Goal: Find specific page/section: Find specific page/section

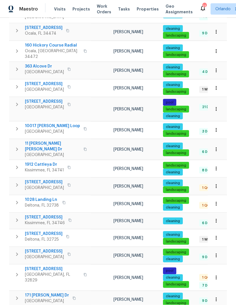
scroll to position [21, 0]
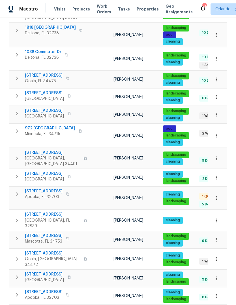
scroll to position [21, 0]
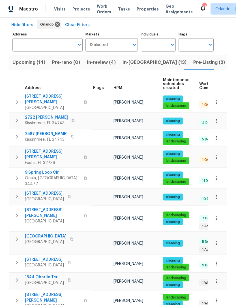
scroll to position [21, 0]
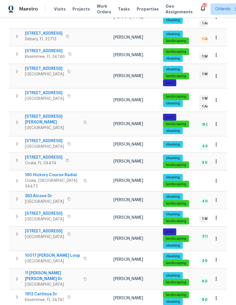
scroll to position [146, 0]
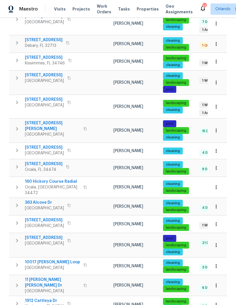
click at [27, 223] on span "Longwood, FL 32750" at bounding box center [44, 226] width 39 height 6
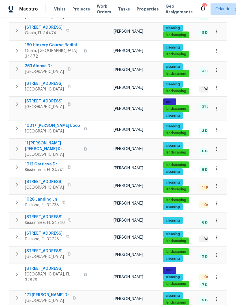
scroll to position [282, 0]
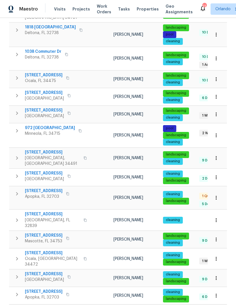
scroll to position [273, 0]
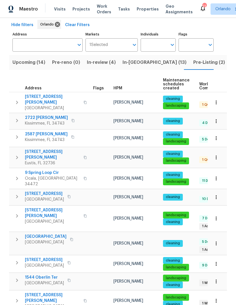
scroll to position [21, 0]
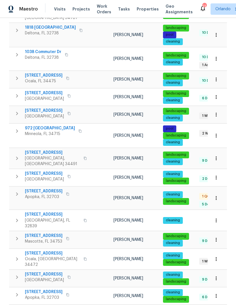
scroll to position [21, 0]
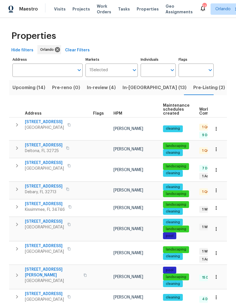
click at [68, 247] on icon "button" at bounding box center [69, 248] width 3 height 3
